Goal: Find contact information: Find contact information

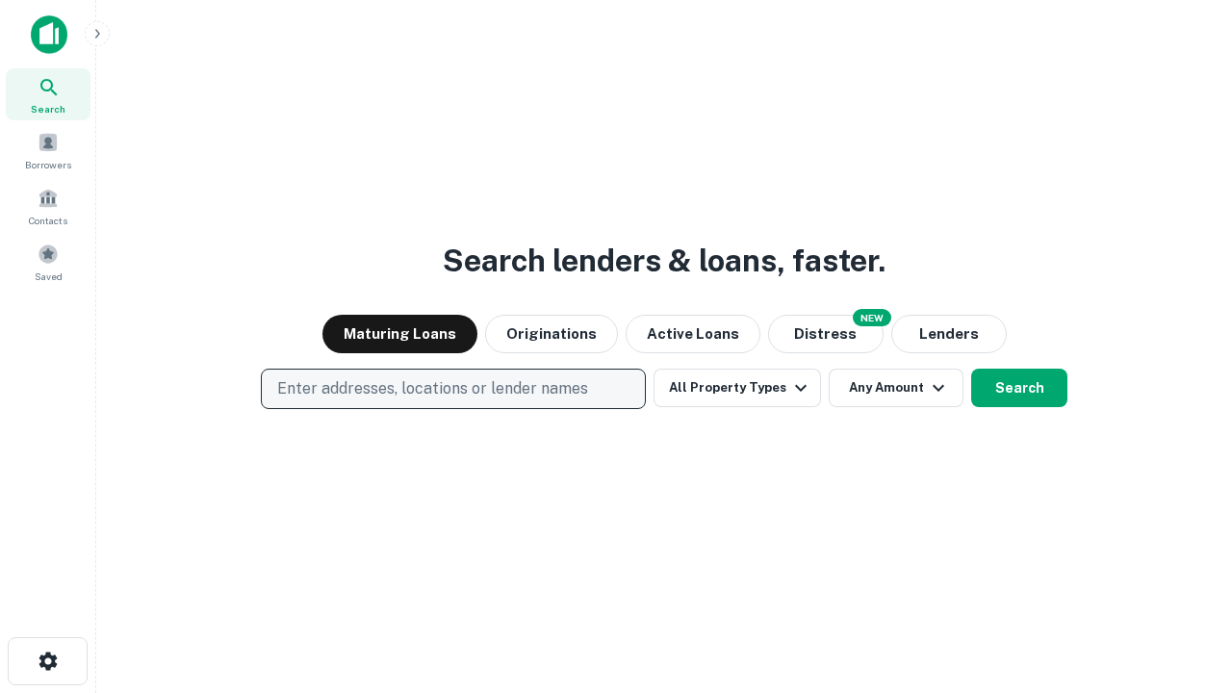
click at [452, 389] on p "Enter addresses, locations or lender names" at bounding box center [432, 388] width 311 height 23
type input "**********"
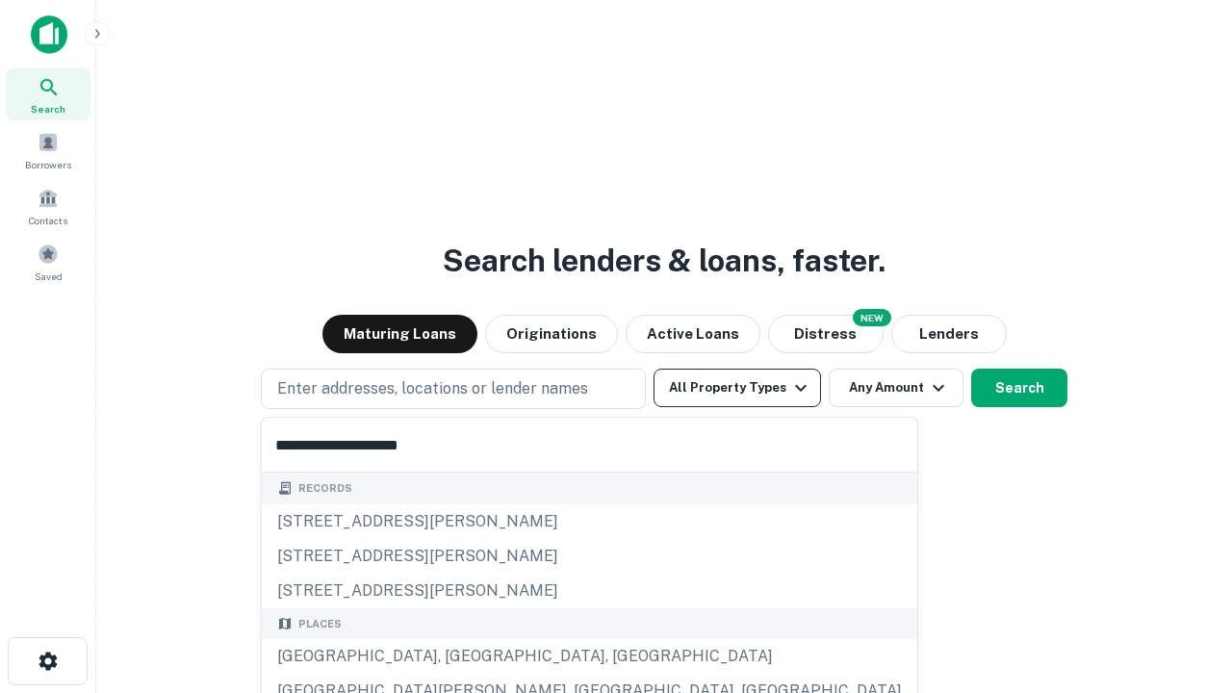
click at [460, 656] on div "Santa Monica, CA, USA" at bounding box center [589, 656] width 655 height 35
click at [737, 388] on button "All Property Types" at bounding box center [737, 388] width 167 height 38
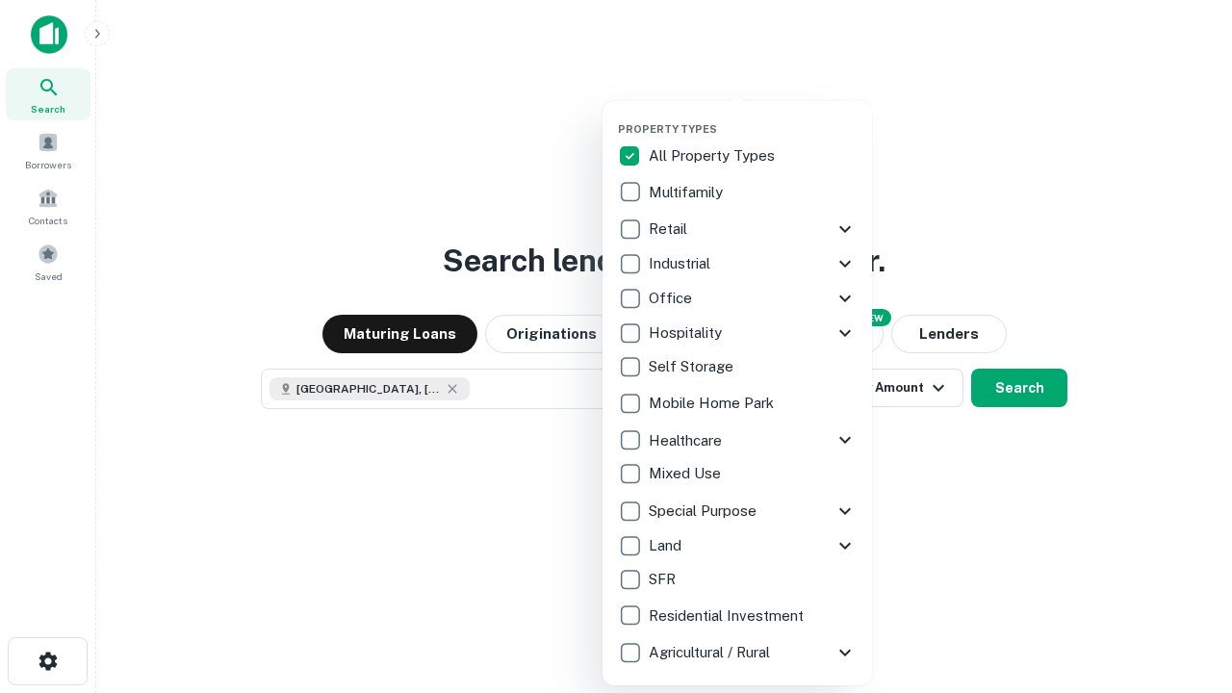
click at [753, 116] on button "button" at bounding box center [752, 116] width 269 height 1
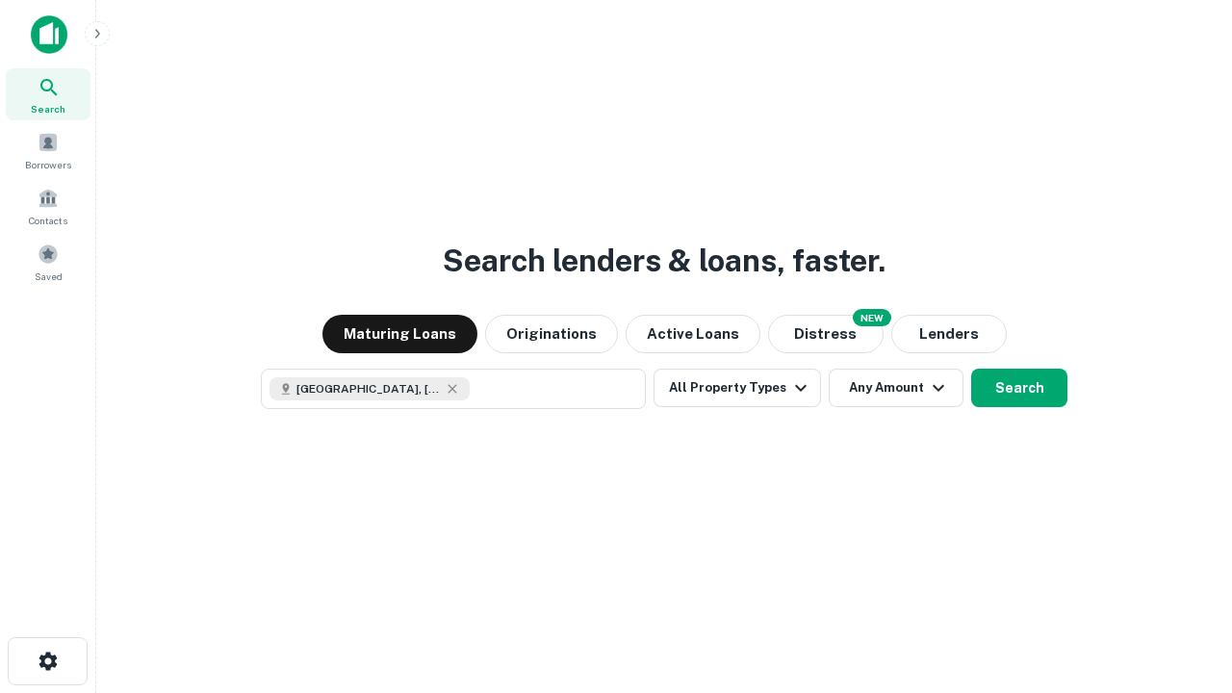
scroll to position [31, 0]
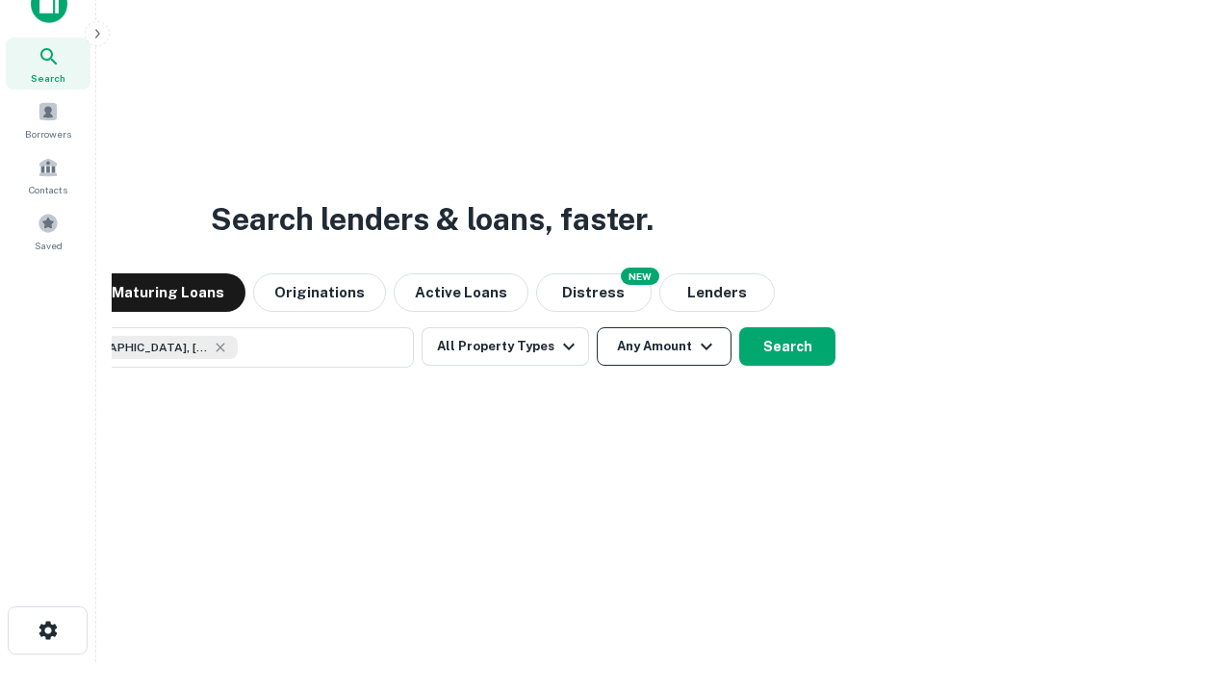
click at [597, 327] on button "Any Amount" at bounding box center [664, 346] width 135 height 38
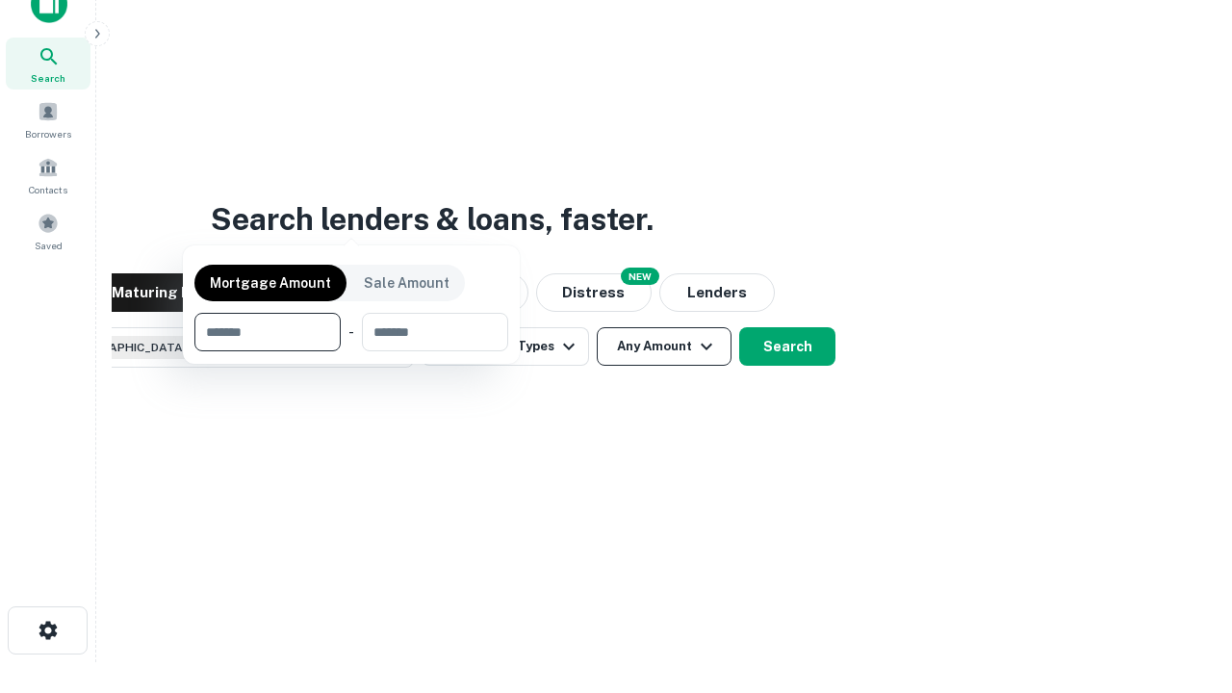
scroll to position [139, 545]
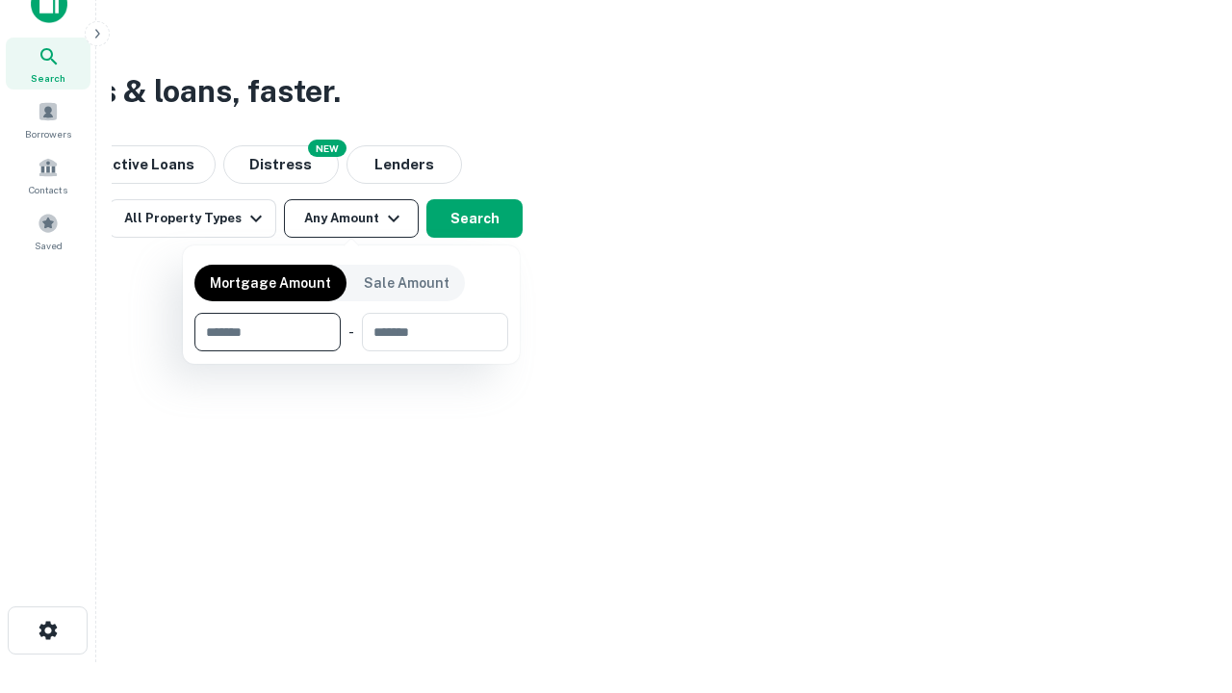
type input "*******"
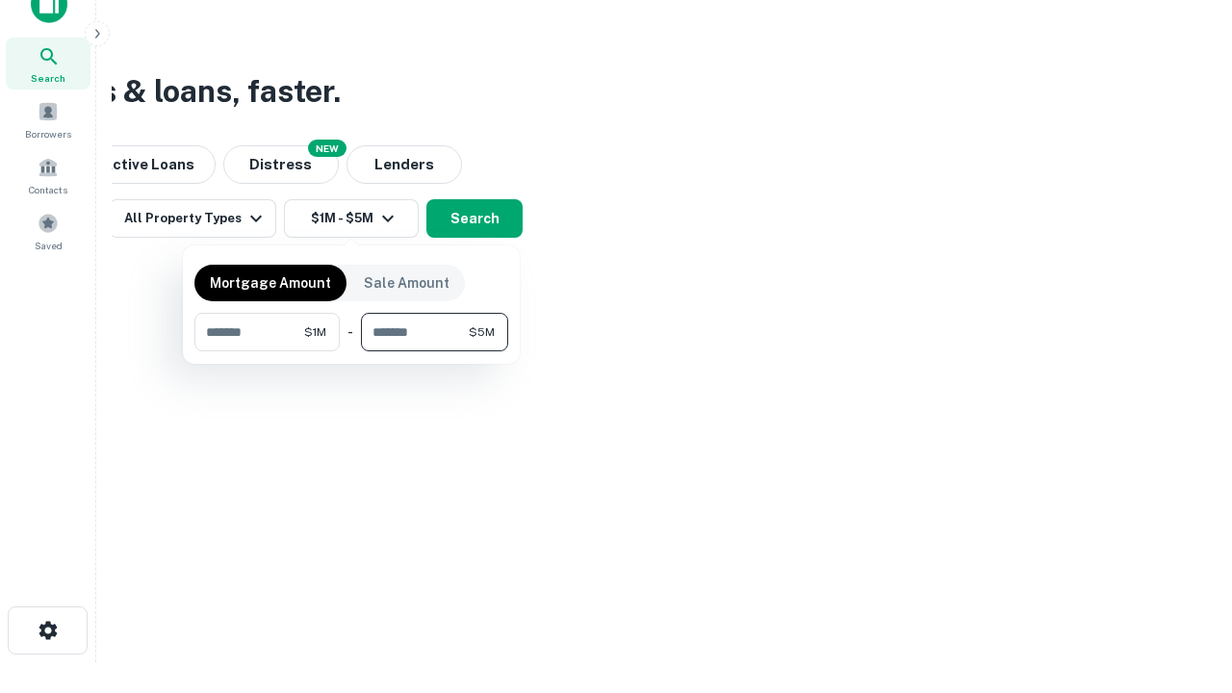
type input "*******"
click at [351, 351] on button "button" at bounding box center [351, 351] width 314 height 1
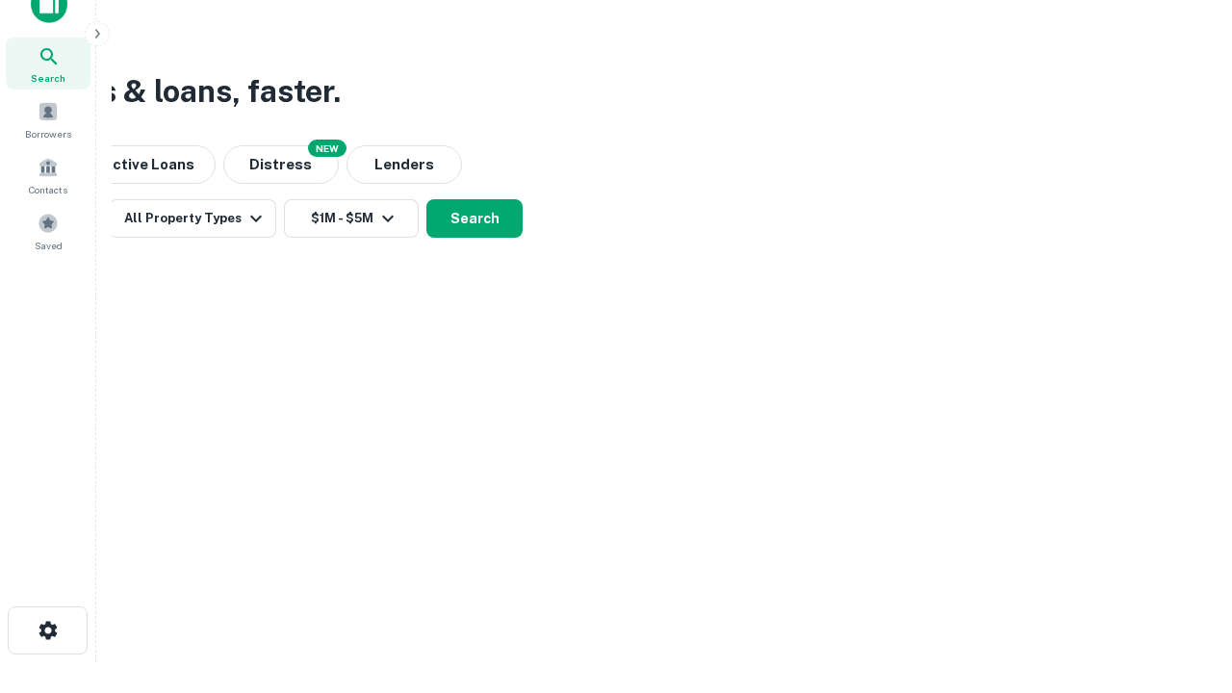
scroll to position [31, 0]
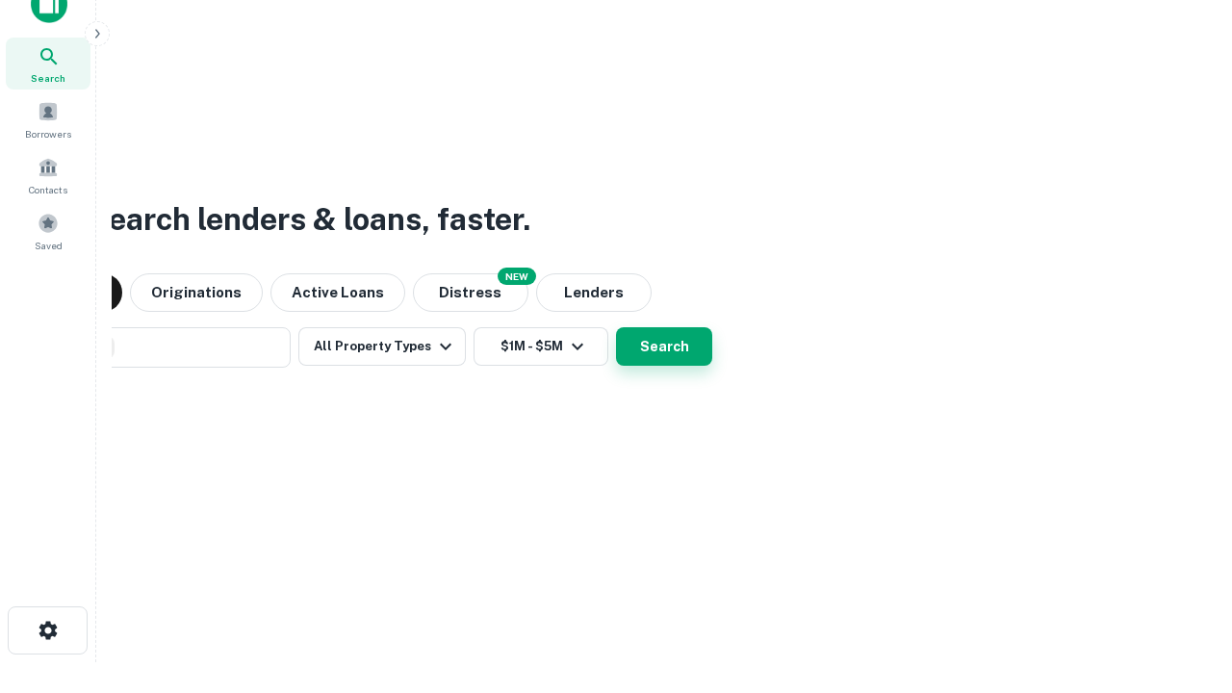
click at [616, 327] on button "Search" at bounding box center [664, 346] width 96 height 38
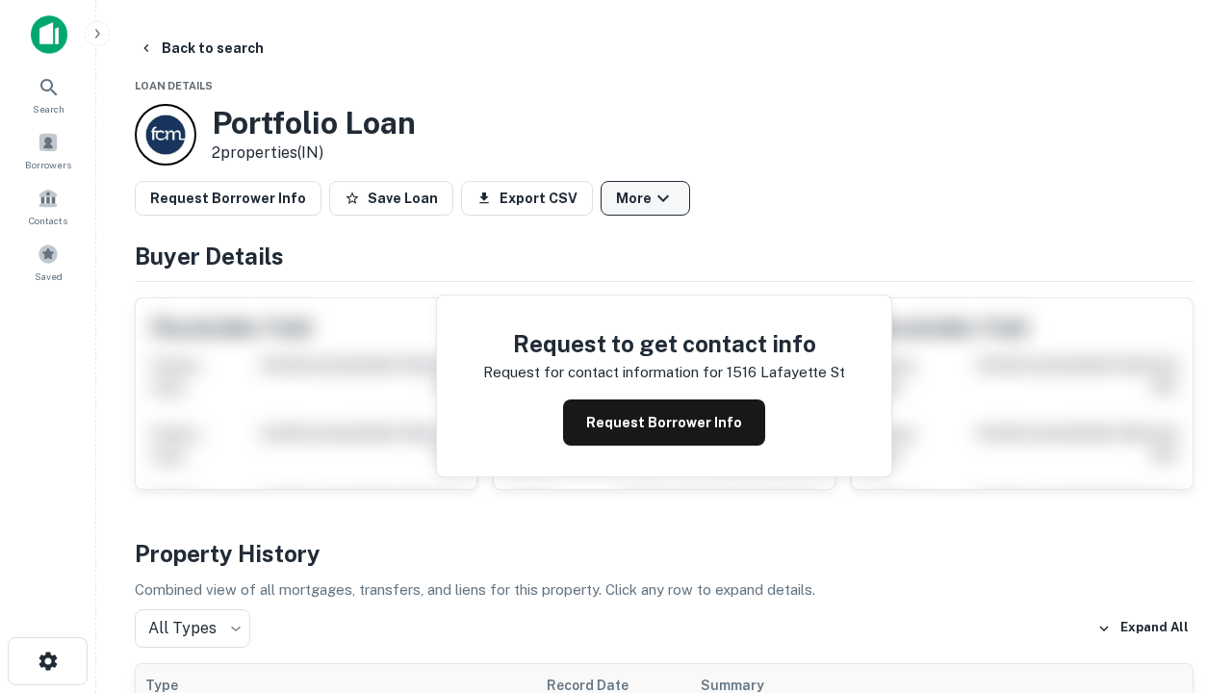
click at [645, 198] on button "More" at bounding box center [646, 198] width 90 height 35
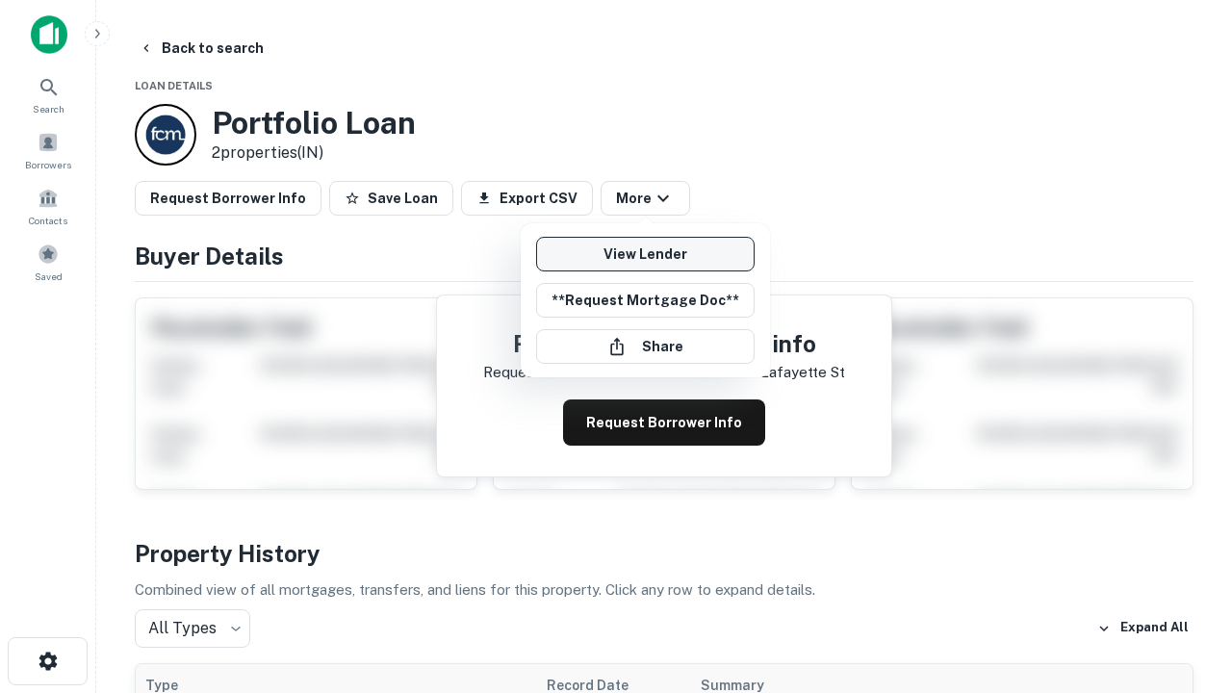
click at [645, 254] on link "View Lender" at bounding box center [645, 254] width 218 height 35
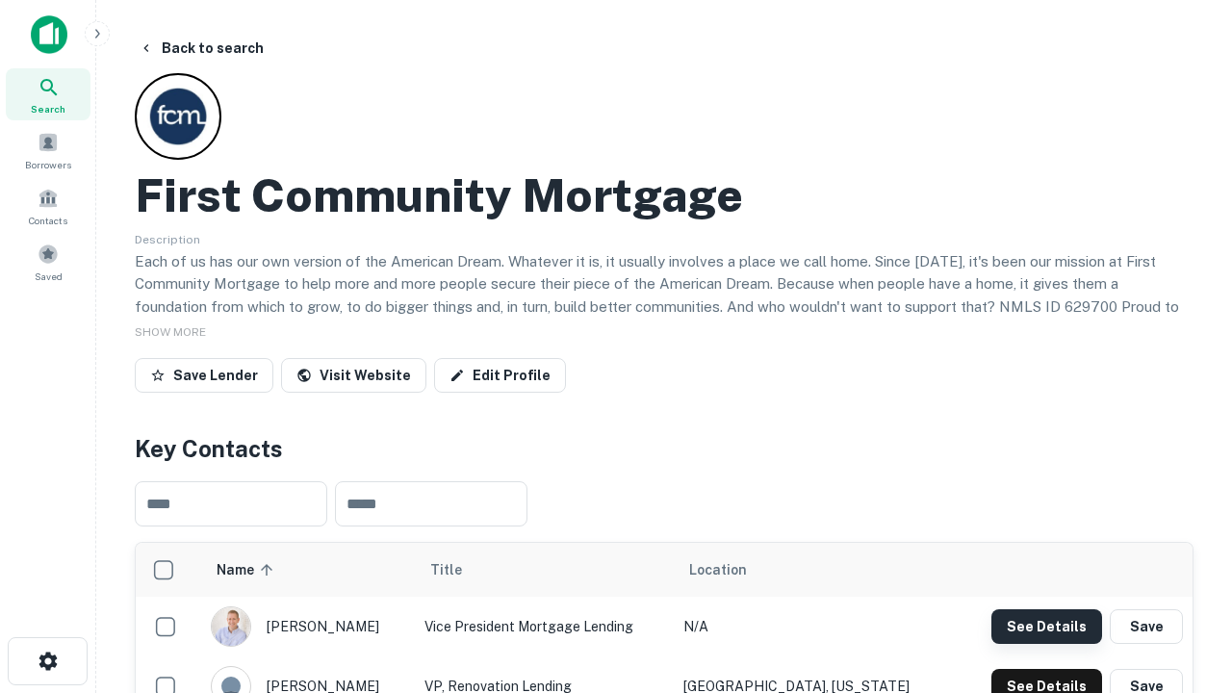
click at [1046, 626] on button "See Details" at bounding box center [1046, 626] width 111 height 35
click at [47, 661] on icon "button" at bounding box center [48, 661] width 23 height 23
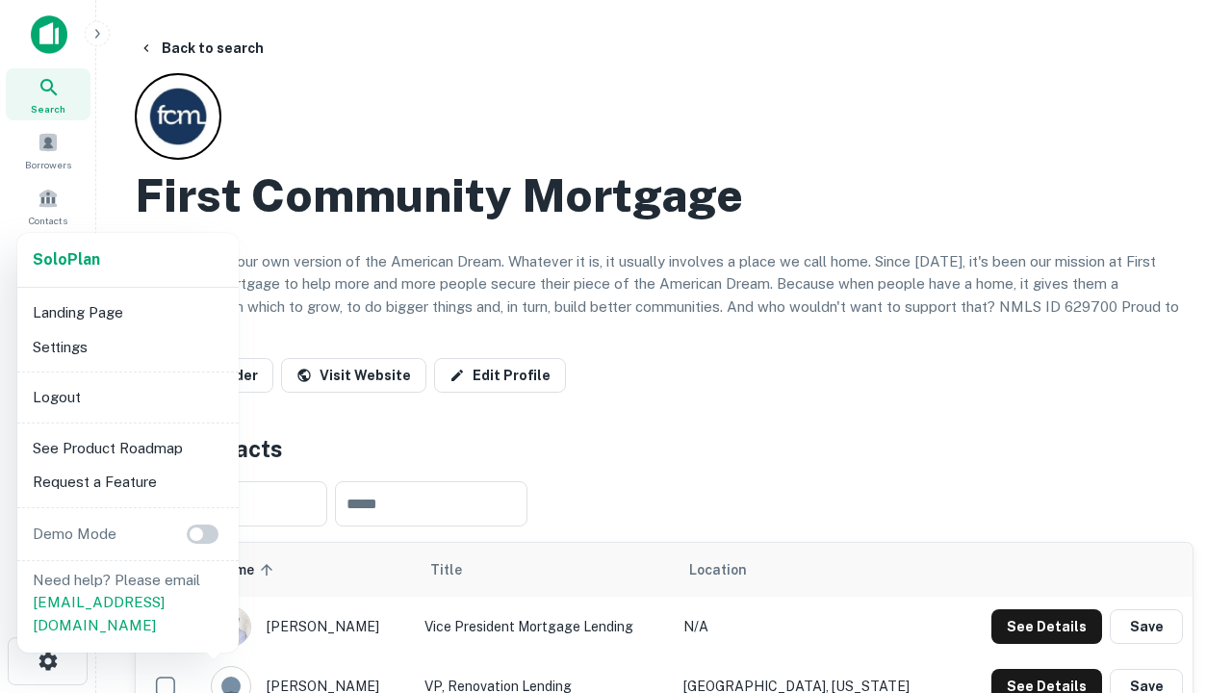
click at [127, 397] on li "Logout" at bounding box center [128, 397] width 206 height 35
